Goal: Use online tool/utility: Utilize a website feature to perform a specific function

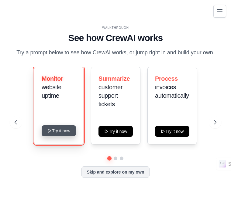
click at [62, 131] on button "Try it now" at bounding box center [59, 130] width 34 height 11
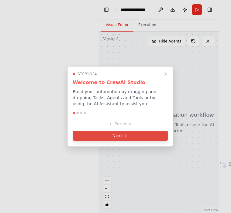
click at [126, 137] on icon at bounding box center [125, 136] width 5 height 5
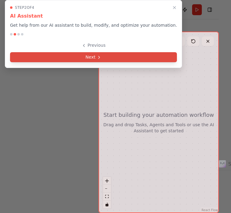
click at [101, 57] on button "Next" at bounding box center [93, 57] width 167 height 10
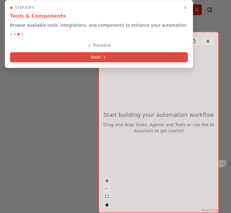
click at [101, 54] on button "Next" at bounding box center [99, 57] width 178 height 10
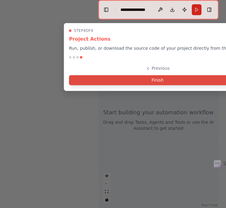
click at [139, 81] on button "Finish" at bounding box center [157, 80] width 177 height 10
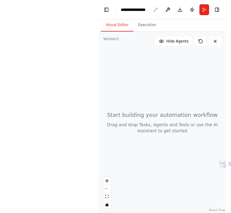
click at [143, 11] on div "**********" at bounding box center [136, 10] width 30 height 6
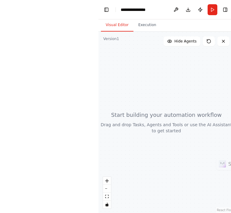
click at [161, 9] on div "**********" at bounding box center [144, 10] width 46 height 6
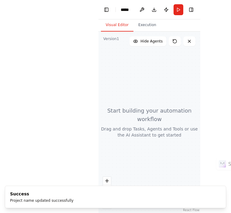
click at [133, 10] on header "Toggle Left Sidebar Studio ***** Download Publish Run Toggle Right Sidebar" at bounding box center [149, 9] width 102 height 19
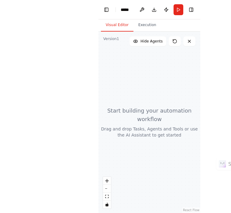
drag, startPoint x: 133, startPoint y: 10, endPoint x: 105, endPoint y: 86, distance: 81.2
click at [105, 86] on div at bounding box center [149, 123] width 102 height 182
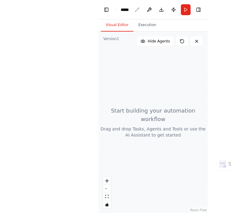
click at [130, 8] on div "*****" at bounding box center [127, 10] width 12 height 6
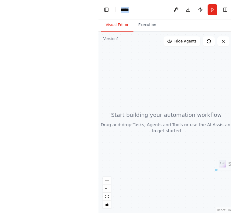
click at [130, 8] on div "*****" at bounding box center [144, 10] width 46 height 6
click at [133, 9] on div "*****" at bounding box center [144, 10] width 46 height 6
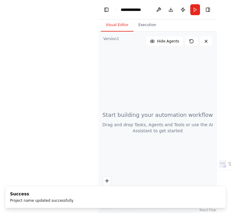
click at [177, 74] on div at bounding box center [157, 123] width 119 height 182
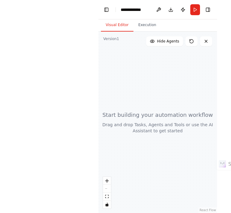
click at [150, 113] on div at bounding box center [157, 123] width 119 height 182
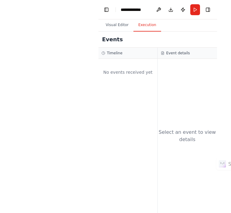
click at [144, 22] on button "Execution" at bounding box center [147, 25] width 28 height 13
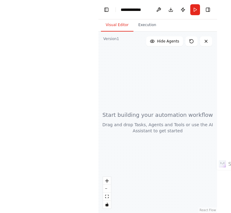
click at [122, 22] on button "Visual Editor" at bounding box center [117, 25] width 33 height 13
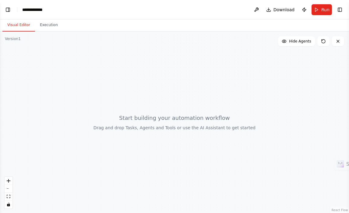
select select "****"
click at [64, 29] on div "Visual Editor Execution" at bounding box center [174, 25] width 349 height 12
click at [56, 36] on div at bounding box center [174, 123] width 349 height 182
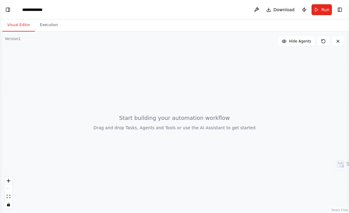
click at [50, 39] on div at bounding box center [174, 123] width 349 height 182
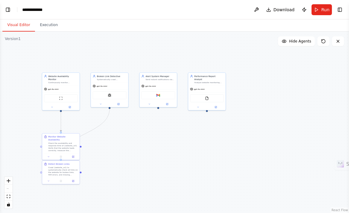
click at [50, 39] on div ".deletable-edge-delete-btn { width: 20px; height: 20px; border: 0px solid #ffff…" at bounding box center [174, 123] width 349 height 182
click at [158, 91] on div "Gmail" at bounding box center [158, 95] width 34 height 8
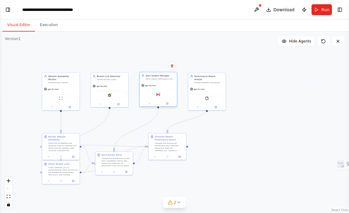
scroll to position [330, 0]
click at [116, 39] on div ".deletable-edge-delete-btn { width: 20px; height: 20px; border: 0px solid #ffff…" at bounding box center [174, 123] width 349 height 182
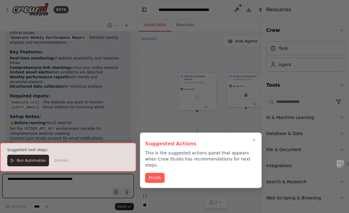
scroll to position [574, 0]
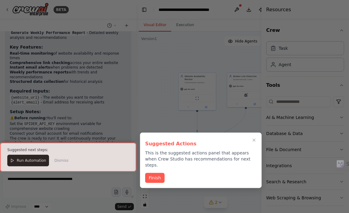
click at [28, 160] on div at bounding box center [68, 157] width 136 height 29
click at [22, 163] on div at bounding box center [68, 157] width 136 height 29
click at [9, 160] on div at bounding box center [68, 157] width 136 height 29
click at [154, 173] on button "Finish" at bounding box center [154, 178] width 19 height 10
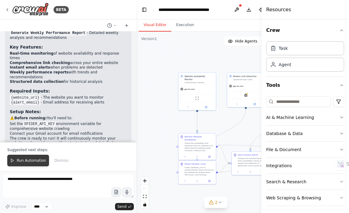
click at [37, 161] on span "Run Automation" at bounding box center [31, 160] width 29 height 5
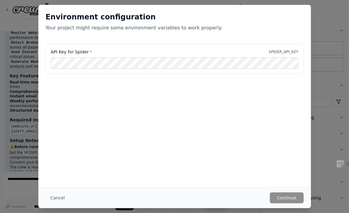
click at [22, 93] on div "Environment configuration Your project might require some environment variables…" at bounding box center [174, 106] width 349 height 213
click at [231, 53] on div "Environment configuration Your project might require some environment variables…" at bounding box center [174, 106] width 349 height 213
click at [231, 37] on div "Environment configuration Your project might require some environment variables…" at bounding box center [174, 106] width 349 height 213
click at [55, 199] on button "Cancel" at bounding box center [58, 198] width 24 height 11
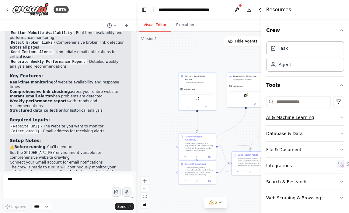
click at [231, 113] on button "AI & Machine Learning" at bounding box center [305, 118] width 78 height 16
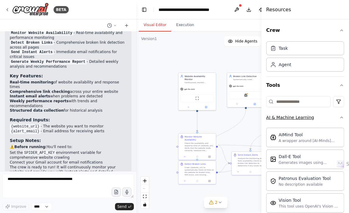
click at [231, 113] on button "AI & Machine Learning" at bounding box center [305, 118] width 78 height 16
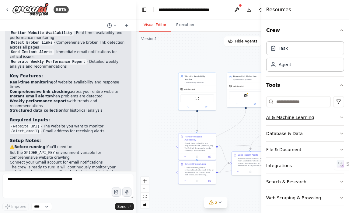
click at [231, 119] on button "AI & Machine Learning" at bounding box center [305, 118] width 78 height 16
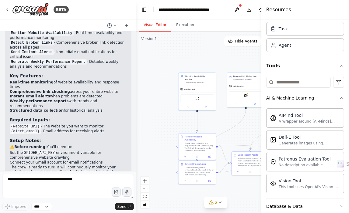
scroll to position [0, 0]
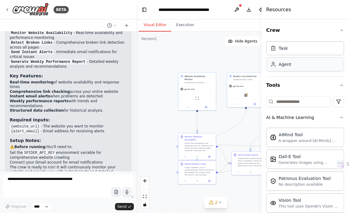
click at [231, 68] on div "Agent" at bounding box center [305, 64] width 78 height 14
click at [231, 50] on div "Task" at bounding box center [305, 48] width 78 height 14
click at [231, 51] on div "Task" at bounding box center [305, 48] width 78 height 14
click at [231, 63] on div "Agent" at bounding box center [284, 64] width 12 height 6
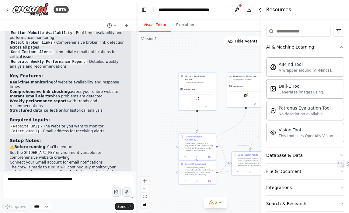
scroll to position [94, 0]
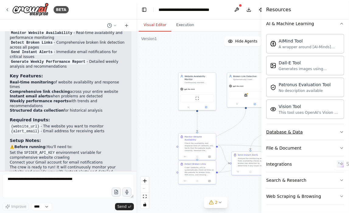
click at [231, 128] on button "Database & Data" at bounding box center [305, 132] width 78 height 16
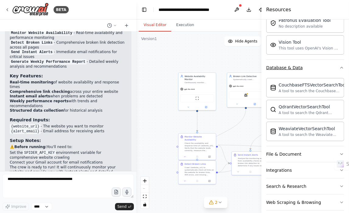
scroll to position [164, 0]
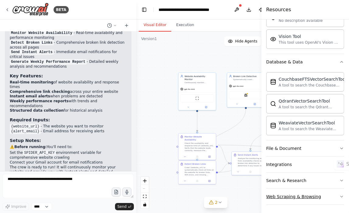
click at [231, 194] on icon "button" at bounding box center [341, 196] width 5 height 5
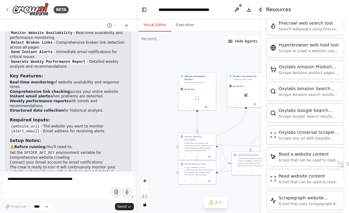
scroll to position [418, 0]
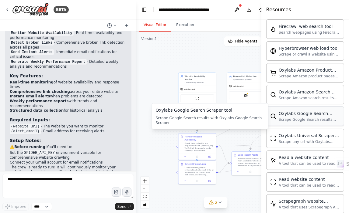
click at [231, 117] on div "Scrape Google Search results with Oxylabs Google Search Scraper" at bounding box center [308, 119] width 61 height 5
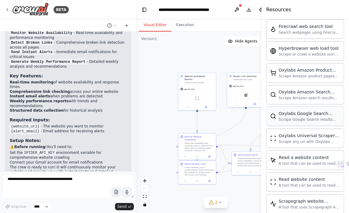
click at [231, 117] on div "Scrape Google Search results with Oxylabs Google Search Scraper" at bounding box center [308, 119] width 61 height 5
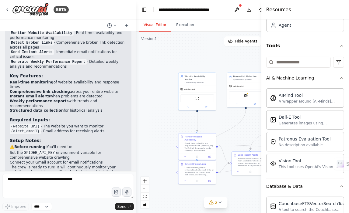
scroll to position [0, 0]
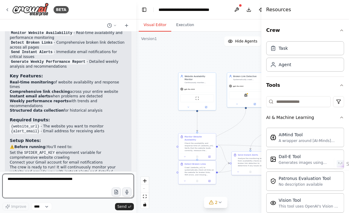
click at [17, 185] on textarea at bounding box center [67, 186] width 131 height 24
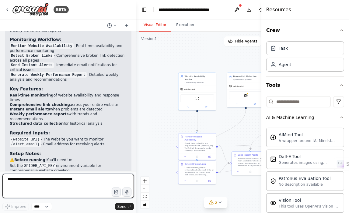
scroll to position [545, 0]
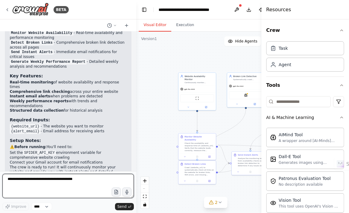
click at [54, 176] on textarea at bounding box center [67, 186] width 131 height 24
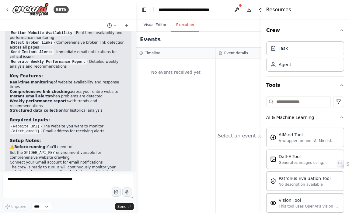
click at [177, 25] on button "Execution" at bounding box center [185, 25] width 28 height 13
click at [221, 56] on div "Event details" at bounding box center [254, 53] width 79 height 11
click at [151, 57] on div "Timeline" at bounding box center [175, 53] width 79 height 11
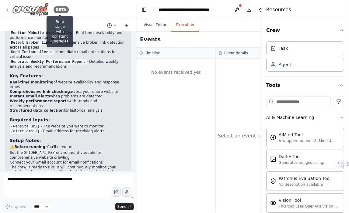
click at [55, 7] on div "BETA" at bounding box center [60, 9] width 15 height 7
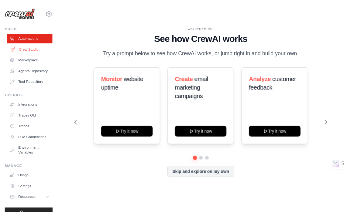
scroll to position [21, 0]
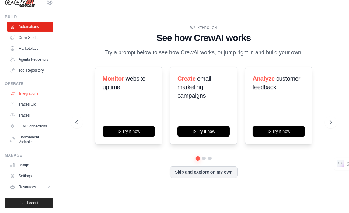
click at [26, 91] on link "Integrations" at bounding box center [31, 94] width 46 height 10
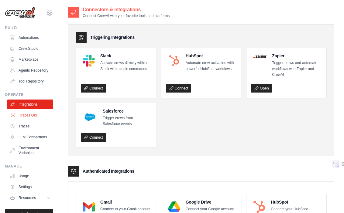
click at [33, 120] on link "Traces Old" at bounding box center [31, 116] width 46 height 10
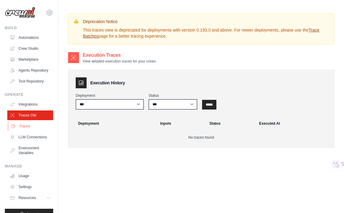
click at [31, 131] on link "Traces" at bounding box center [31, 127] width 46 height 10
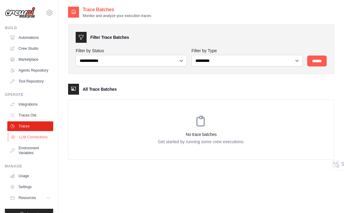
click at [34, 142] on link "LLM Connections" at bounding box center [31, 137] width 46 height 10
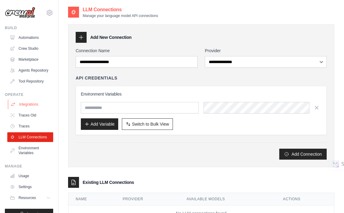
scroll to position [21, 0]
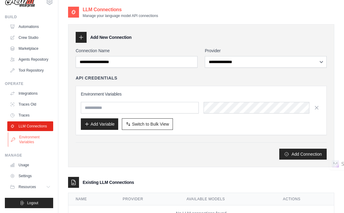
click at [39, 143] on link "Environment Variables" at bounding box center [31, 139] width 46 height 15
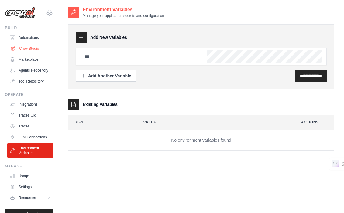
click at [25, 50] on link "Crew Studio" at bounding box center [31, 49] width 46 height 10
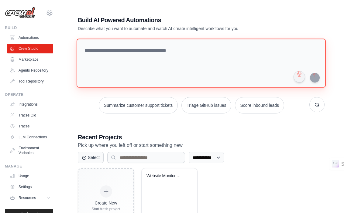
click at [106, 50] on textarea at bounding box center [201, 63] width 249 height 49
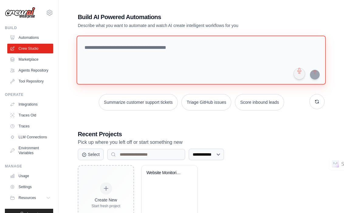
click at [190, 53] on textarea at bounding box center [201, 60] width 249 height 49
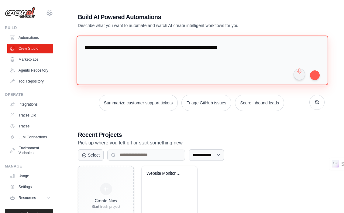
click at [246, 44] on textarea "**********" at bounding box center [203, 61] width 252 height 50
click at [172, 49] on textarea "**********" at bounding box center [203, 61] width 252 height 50
click at [259, 44] on textarea "**********" at bounding box center [203, 61] width 252 height 50
type textarea "**********"
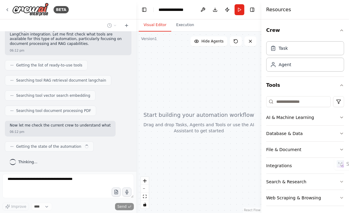
scroll to position [53, 0]
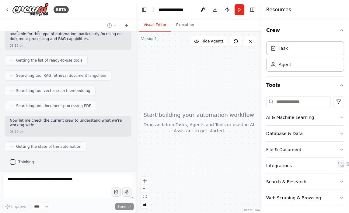
click at [214, 26] on div "Visual Editor Execution" at bounding box center [198, 25] width 125 height 12
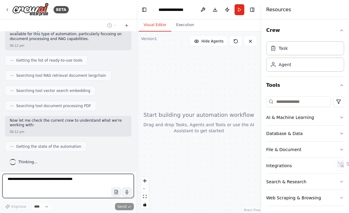
click at [190, 10] on header "**********" at bounding box center [198, 9] width 125 height 19
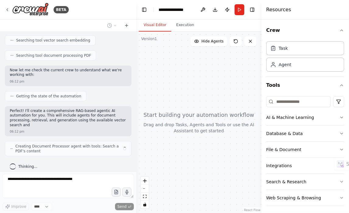
scroll to position [108, 0]
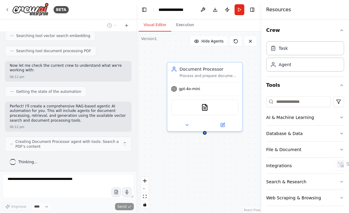
click at [190, 10] on header "**********" at bounding box center [198, 9] width 125 height 19
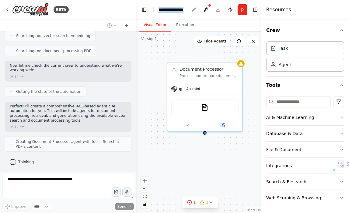
drag, startPoint x: 190, startPoint y: 10, endPoint x: 165, endPoint y: 8, distance: 25.0
click at [165, 8] on header "**********" at bounding box center [200, 9] width 128 height 19
click at [165, 8] on div "**********" at bounding box center [173, 10] width 30 height 6
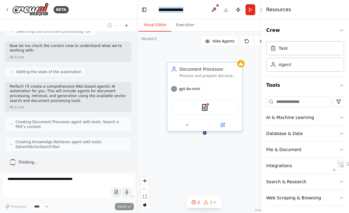
click at [194, 12] on div "**********" at bounding box center [181, 10] width 46 height 6
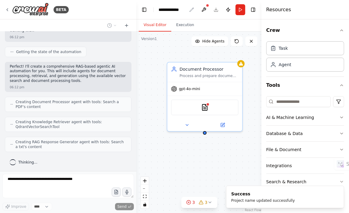
scroll to position [184, 0]
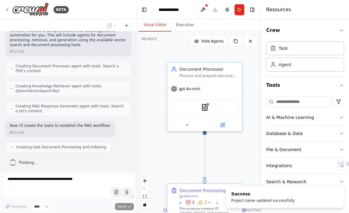
click at [153, 55] on div ".deletable-edge-delete-btn { width: 20px; height: 20px; border: 0px solid #ffff…" at bounding box center [198, 123] width 125 height 182
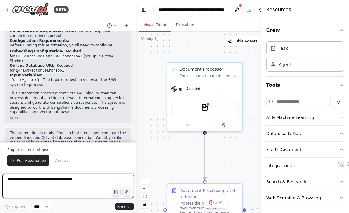
scroll to position [504, 0]
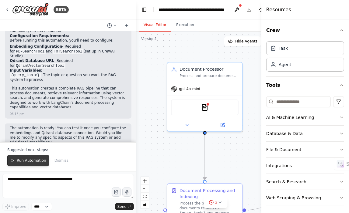
click at [29, 160] on span "Run Automation" at bounding box center [31, 160] width 29 height 5
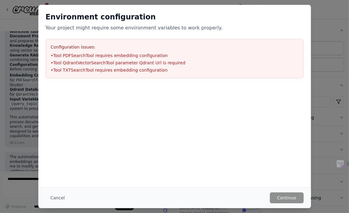
click at [99, 90] on div at bounding box center [174, 89] width 272 height 7
click at [237, 112] on div at bounding box center [174, 116] width 272 height 61
click at [184, 58] on li "• Tool PDFSearchTool requires embedding configuration" at bounding box center [174, 56] width 247 height 6
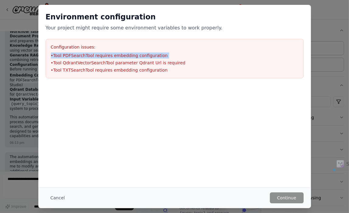
click at [184, 58] on li "• Tool PDFSearchTool requires embedding configuration" at bounding box center [174, 56] width 247 height 6
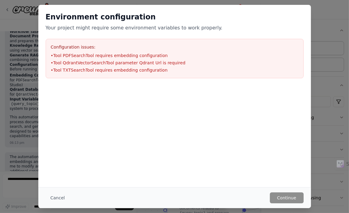
drag, startPoint x: 184, startPoint y: 58, endPoint x: 201, endPoint y: 74, distance: 23.4
click at [201, 74] on div "Configuration issues: • Tool PDFSearchTool requires embedding configuration • T…" at bounding box center [175, 59] width 258 height 40
click at [55, 198] on button "Cancel" at bounding box center [58, 198] width 24 height 11
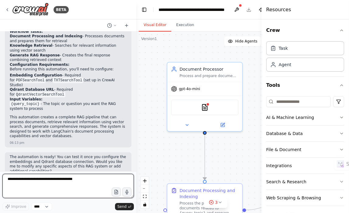
click at [46, 182] on textarea at bounding box center [67, 186] width 131 height 24
type textarea "*"
type textarea "**********"
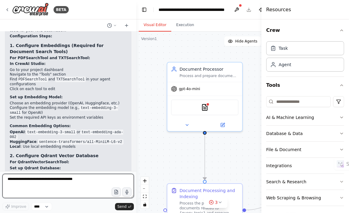
scroll to position [664, 0]
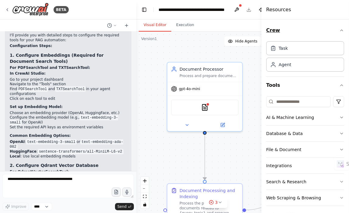
click at [339, 29] on icon "button" at bounding box center [341, 30] width 5 height 5
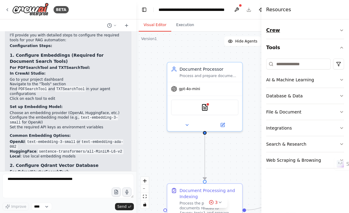
click at [338, 30] on button "Crew" at bounding box center [305, 30] width 78 height 17
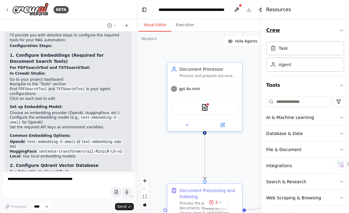
click at [339, 30] on icon "button" at bounding box center [341, 30] width 5 height 5
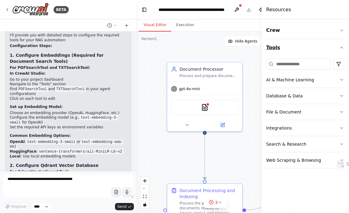
click at [287, 49] on button "Tools" at bounding box center [305, 47] width 78 height 17
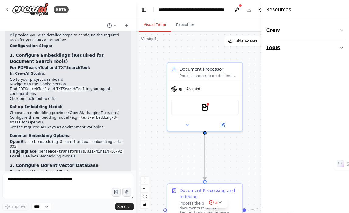
click at [275, 49] on button "Tools" at bounding box center [305, 47] width 78 height 17
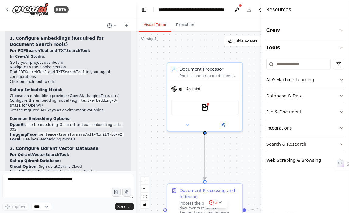
scroll to position [682, 0]
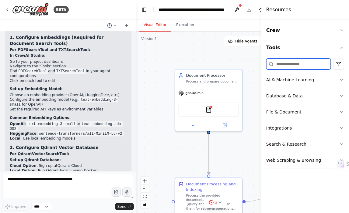
click at [307, 65] on input at bounding box center [298, 64] width 64 height 11
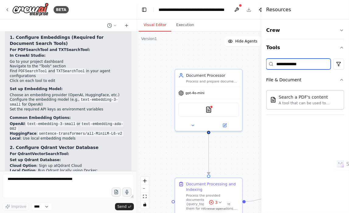
type input "**********"
click at [201, 5] on header "**********" at bounding box center [215, 9] width 159 height 19
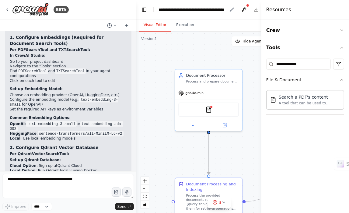
click at [202, 12] on div "**********" at bounding box center [192, 10] width 68 height 6
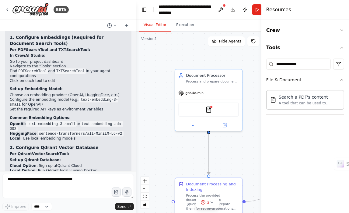
click at [253, 27] on div "Visual Editor Execution" at bounding box center [207, 25] width 143 height 12
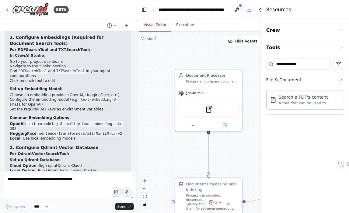
click at [344, 29] on div "**********" at bounding box center [305, 116] width 88 height 194
click at [340, 30] on icon "button" at bounding box center [341, 30] width 5 height 5
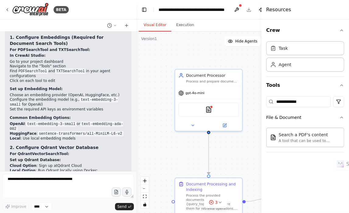
click at [235, 59] on div ".deletable-edge-delete-btn { width: 20px; height: 20px; border: 0px solid #ffff…" at bounding box center [215, 123] width 159 height 182
click at [144, 9] on button "Toggle Left Sidebar" at bounding box center [144, 9] width 9 height 9
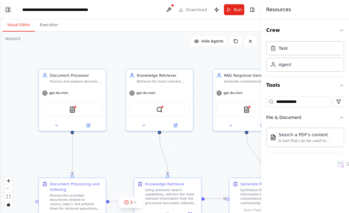
click at [10, 8] on button "Toggle Left Sidebar" at bounding box center [8, 9] width 9 height 9
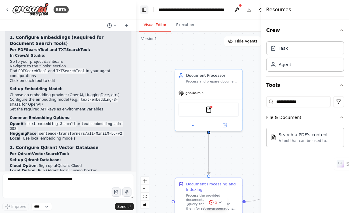
click at [146, 9] on button "Toggle Left Sidebar" at bounding box center [144, 9] width 9 height 9
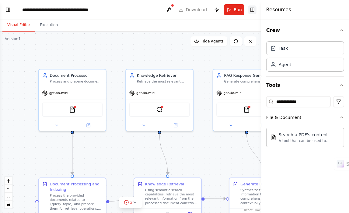
click at [253, 10] on button "Toggle Right Sidebar" at bounding box center [252, 9] width 9 height 9
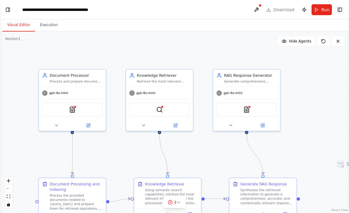
click at [339, 9] on button "Toggle Right Sidebar" at bounding box center [339, 9] width 9 height 9
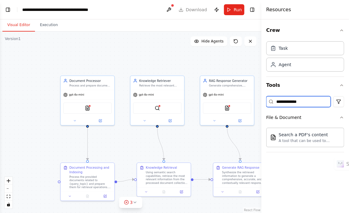
click at [309, 105] on input "**********" at bounding box center [298, 101] width 64 height 11
click at [305, 138] on div "A tool that can be used to semantic search a query from a PDF's content." at bounding box center [308, 140] width 61 height 5
click at [297, 136] on div "Search a PDF's content" at bounding box center [308, 135] width 61 height 6
click at [136, 36] on div ".deletable-edge-delete-btn { width: 20px; height: 20px; border: 0px solid #ffff…" at bounding box center [130, 123] width 261 height 182
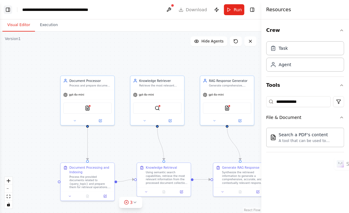
click at [8, 12] on button "Toggle Left Sidebar" at bounding box center [8, 9] width 9 height 9
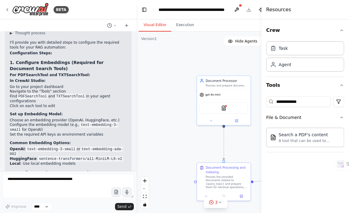
scroll to position [662, 0]
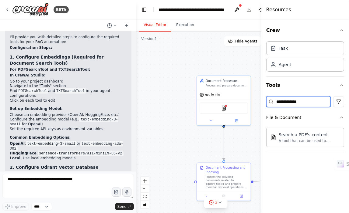
click at [312, 99] on input "**********" at bounding box center [298, 101] width 64 height 11
click at [294, 137] on div "Search a PDF's content" at bounding box center [308, 135] width 61 height 6
click at [304, 141] on div "A tool that can be used to semantic search a query from a PDF's content." at bounding box center [308, 140] width 61 height 5
click at [315, 139] on div "A tool that can be used to semantic search a query from a PDF's content." at bounding box center [308, 140] width 61 height 5
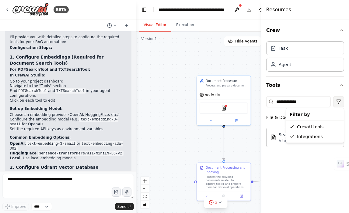
click at [338, 100] on html "BETA i want to create an agentic ai model for rag langchain integration and llm…" at bounding box center [174, 106] width 349 height 213
click at [315, 127] on div "CrewAI tools" at bounding box center [314, 127] width 55 height 10
click at [342, 100] on html "BETA i want to create an agentic ai model for rag langchain integration and llm…" at bounding box center [174, 106] width 349 height 213
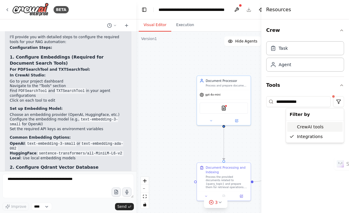
click at [304, 129] on div "CrewAI tools" at bounding box center [314, 127] width 55 height 10
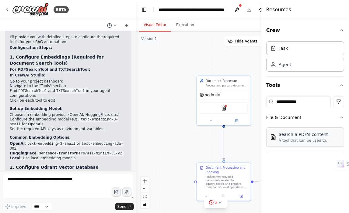
click at [295, 136] on div "Search a PDF's content" at bounding box center [308, 135] width 61 height 6
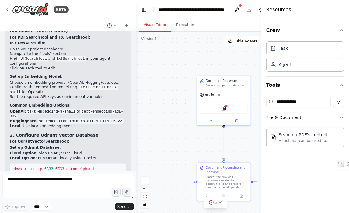
scroll to position [711, 0]
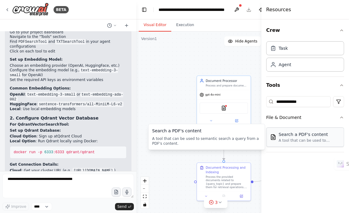
click at [308, 141] on div "A tool that can be used to semantic search a query from a PDF's content." at bounding box center [308, 140] width 61 height 5
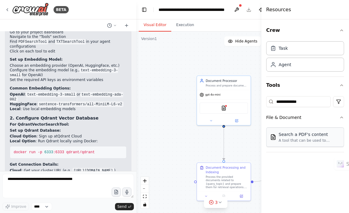
click at [308, 141] on div "A tool that can be used to semantic search a query from a PDF's content." at bounding box center [308, 140] width 61 height 5
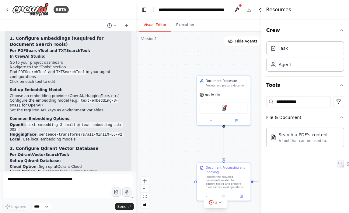
scroll to position [681, 0]
click at [306, 67] on div "Agent" at bounding box center [305, 64] width 78 height 14
click at [286, 67] on div "Agent" at bounding box center [284, 64] width 12 height 6
click at [276, 69] on div "Agent" at bounding box center [305, 64] width 78 height 14
click at [285, 51] on div "Task" at bounding box center [305, 48] width 78 height 14
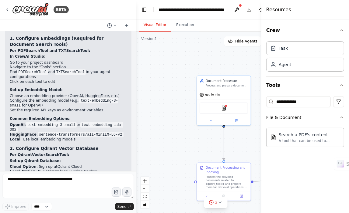
click at [280, 14] on div "Resources" at bounding box center [305, 9] width 88 height 19
click at [280, 29] on button "Crew" at bounding box center [305, 30] width 78 height 17
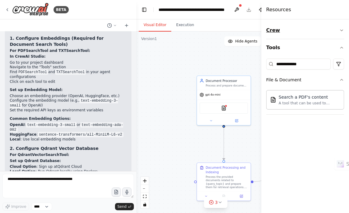
click at [280, 29] on button "Crew" at bounding box center [305, 30] width 78 height 17
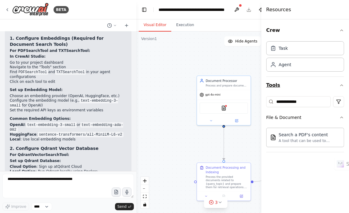
click at [273, 89] on button "Tools" at bounding box center [305, 85] width 78 height 17
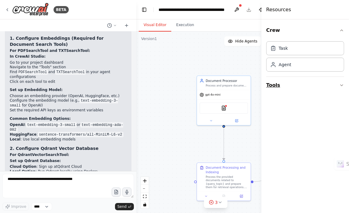
click at [273, 89] on button "Tools" at bounding box center [305, 85] width 78 height 17
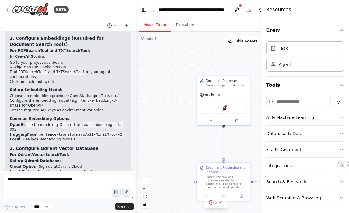
scroll to position [2, 0]
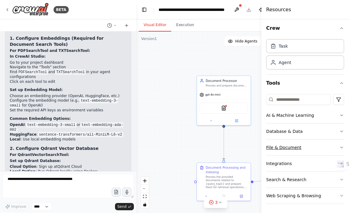
click at [293, 149] on div "File & Document" at bounding box center [283, 148] width 35 height 6
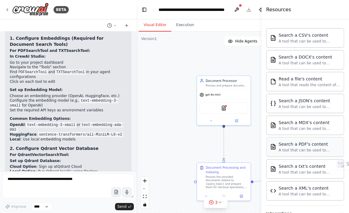
scroll to position [75, 0]
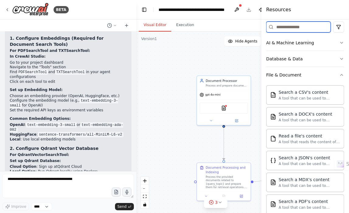
click at [292, 30] on input at bounding box center [298, 27] width 64 height 11
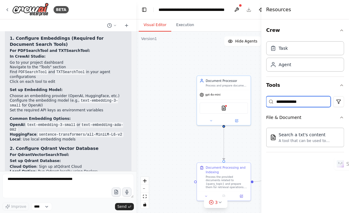
scroll to position [1011, 0]
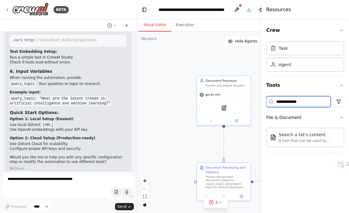
type input "**********"
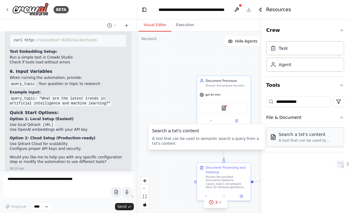
click at [305, 135] on div "Search a txt's content" at bounding box center [308, 135] width 61 height 6
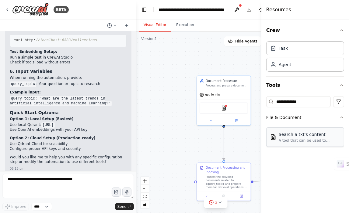
click at [305, 135] on div "Search a txt's content" at bounding box center [308, 135] width 61 height 6
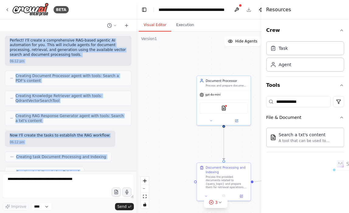
scroll to position [104, 0]
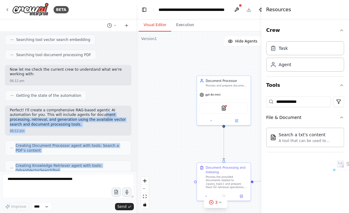
drag, startPoint x: 11, startPoint y: 66, endPoint x: 75, endPoint y: 112, distance: 79.5
click at [75, 112] on div "i want to create an agentic ai model for rag langchain integration and llm mode…" at bounding box center [68, 102] width 136 height 140
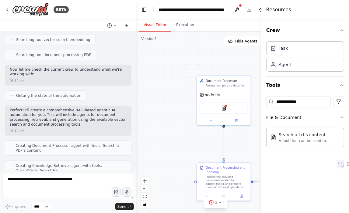
drag, startPoint x: 75, startPoint y: 112, endPoint x: 44, endPoint y: 85, distance: 40.9
click at [44, 85] on div "i want to create an agentic ai model for rag langchain integration and llm mode…" at bounding box center [68, 102] width 136 height 140
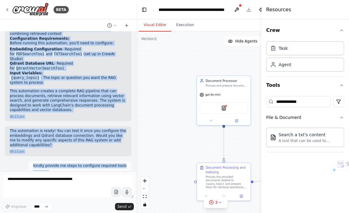
scroll to position [513, 0]
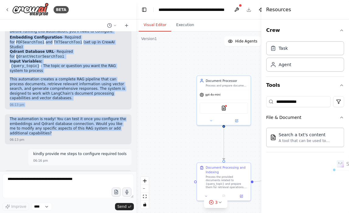
drag, startPoint x: 10, startPoint y: 85, endPoint x: 95, endPoint y: 121, distance: 91.9
click at [95, 121] on div "i want to create an agentic ai model for rag langchain integration and llm mode…" at bounding box center [68, 102] width 136 height 140
copy div "Agents Created: Document Processor - Handles document processing and preparatio…"
click at [53, 98] on div "i want to create an agentic ai model for rag langchain integration and llm mode…" at bounding box center [68, 102] width 136 height 140
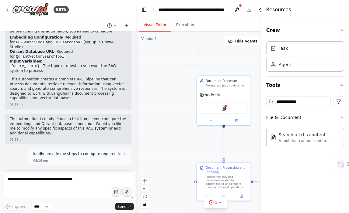
click at [172, 96] on div ".deletable-edge-delete-btn { width: 20px; height: 20px; border: 0px solid #ffff…" at bounding box center [215, 123] width 159 height 182
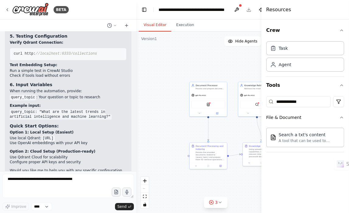
scroll to position [1011, 0]
